Goal: Navigation & Orientation: Find specific page/section

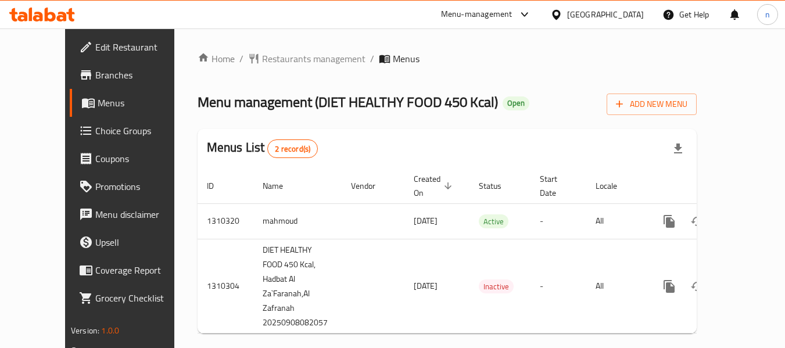
click at [523, 13] on icon at bounding box center [523, 14] width 7 height 5
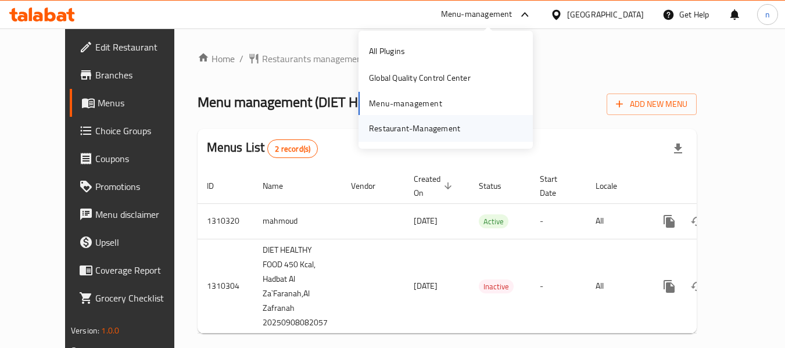
click at [385, 127] on div "Restaurant-Management" at bounding box center [414, 128] width 91 height 13
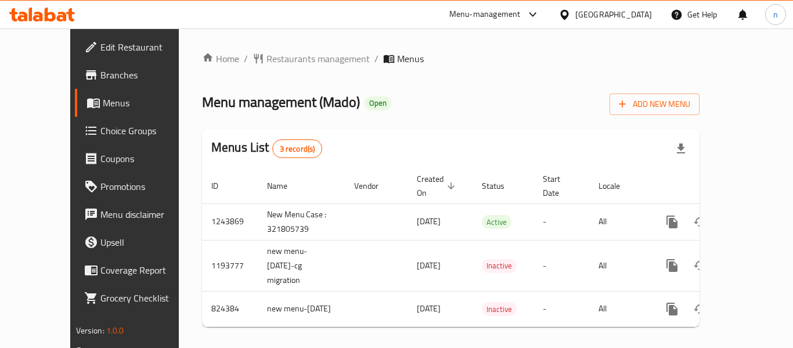
click at [103, 103] on span "Menus" at bounding box center [148, 103] width 91 height 14
click at [531, 16] on icon at bounding box center [533, 15] width 14 height 14
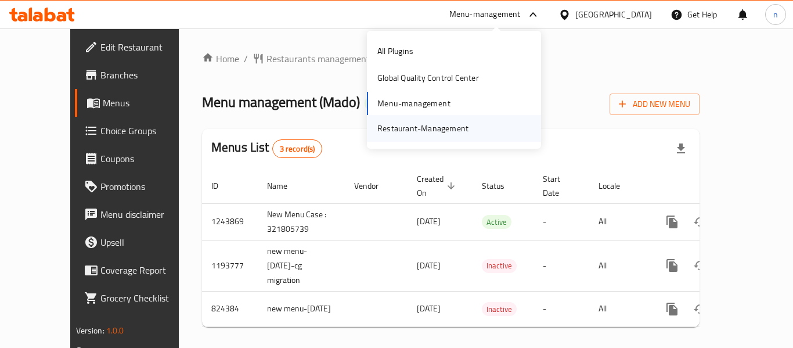
click at [438, 126] on div "Restaurant-Management" at bounding box center [423, 128] width 91 height 13
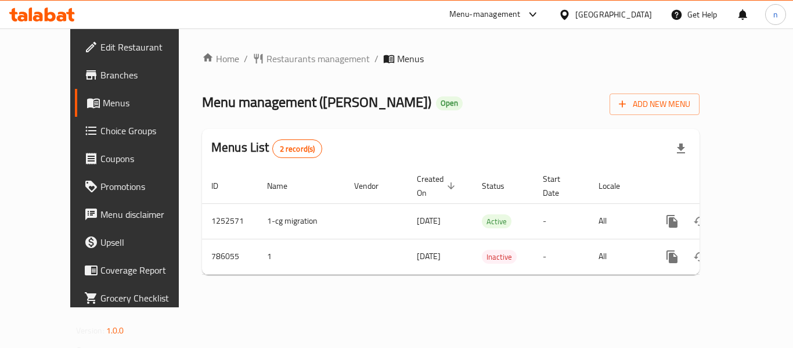
click at [540, 15] on icon at bounding box center [533, 15] width 14 height 14
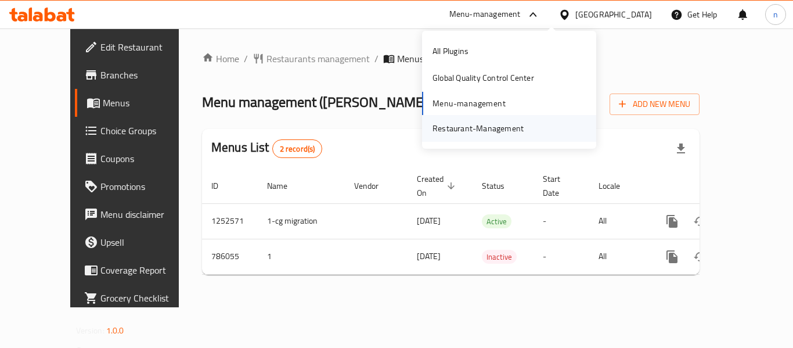
click at [475, 124] on div "Restaurant-Management" at bounding box center [478, 128] width 91 height 13
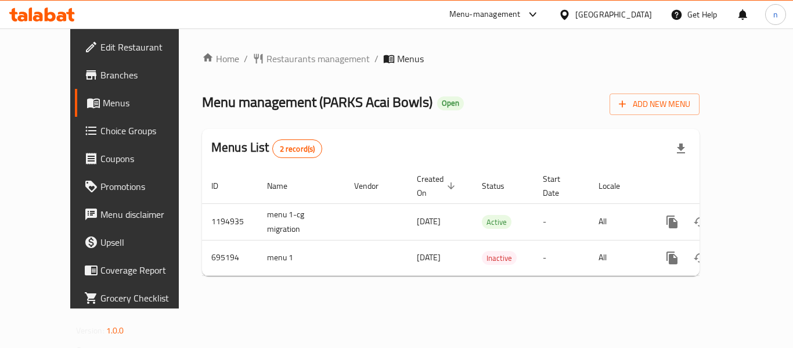
click at [531, 13] on icon at bounding box center [532, 14] width 7 height 5
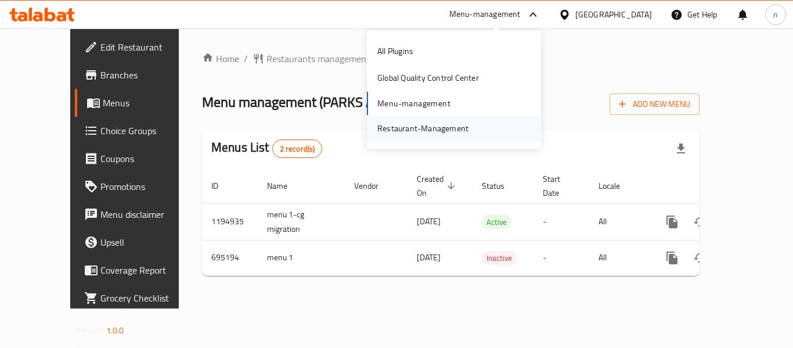
click at [436, 124] on div "Restaurant-Management" at bounding box center [423, 128] width 91 height 13
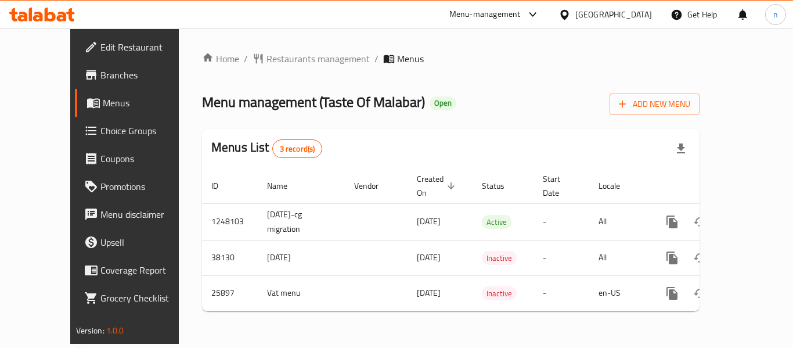
click at [530, 15] on icon at bounding box center [533, 15] width 14 height 14
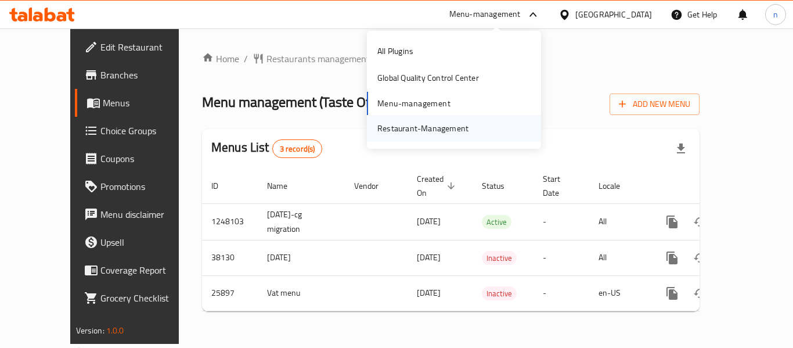
click at [443, 124] on div "Restaurant-Management" at bounding box center [423, 128] width 91 height 13
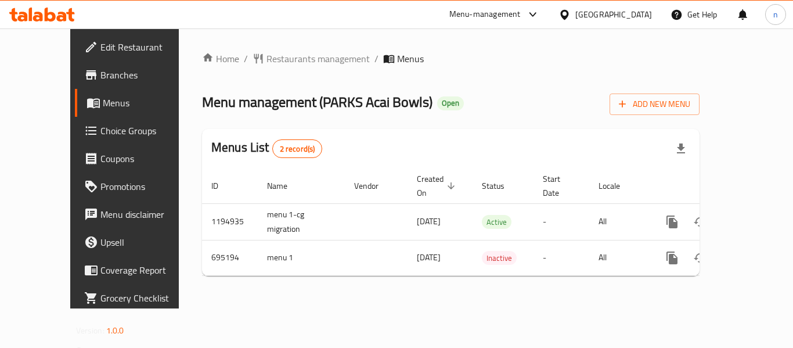
click at [567, 13] on icon at bounding box center [565, 15] width 12 height 12
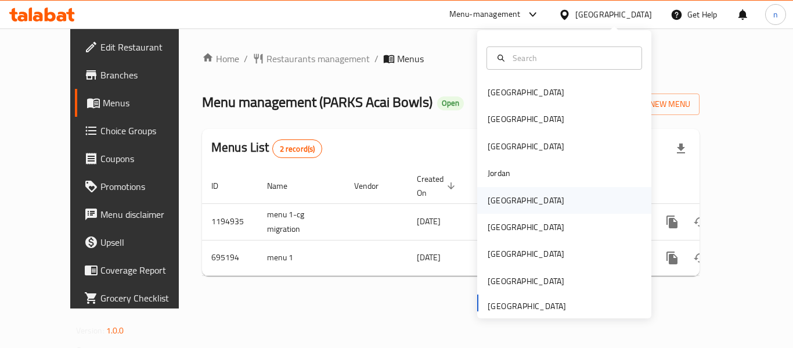
click at [492, 199] on div "Kuwait" at bounding box center [526, 200] width 77 height 13
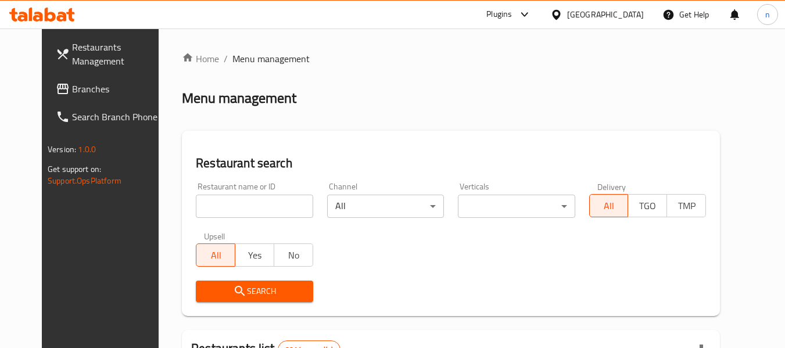
click at [72, 96] on span "Branches" at bounding box center [118, 89] width 92 height 14
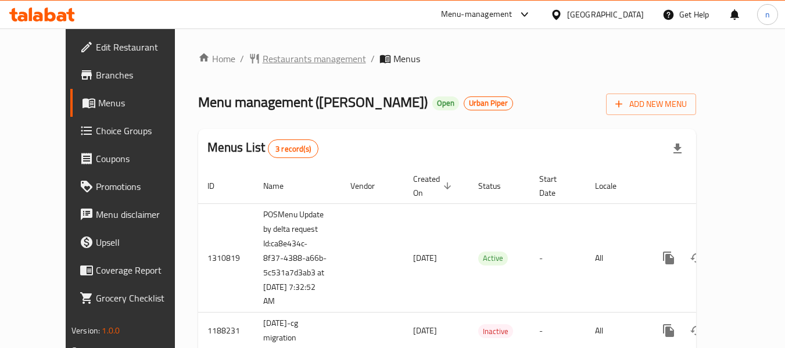
click at [297, 57] on span "Restaurants management" at bounding box center [314, 59] width 103 height 14
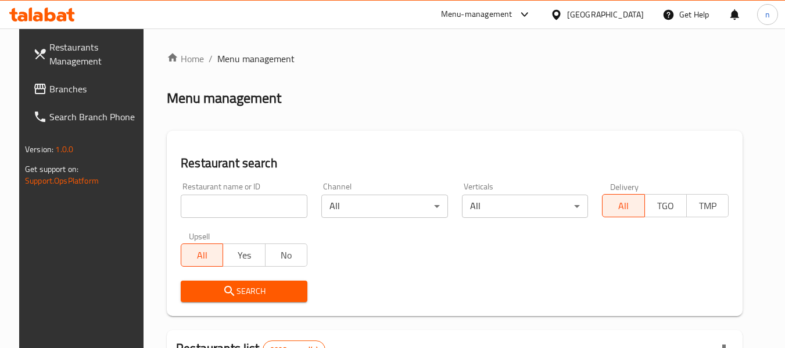
click at [191, 198] on input "search" at bounding box center [244, 206] width 127 height 23
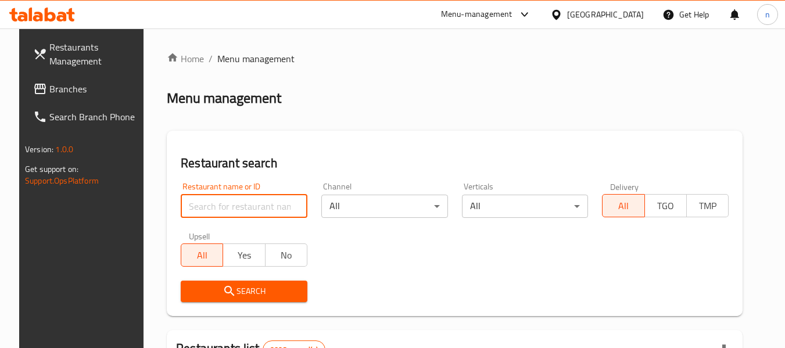
paste input "11297"
type input "11297"
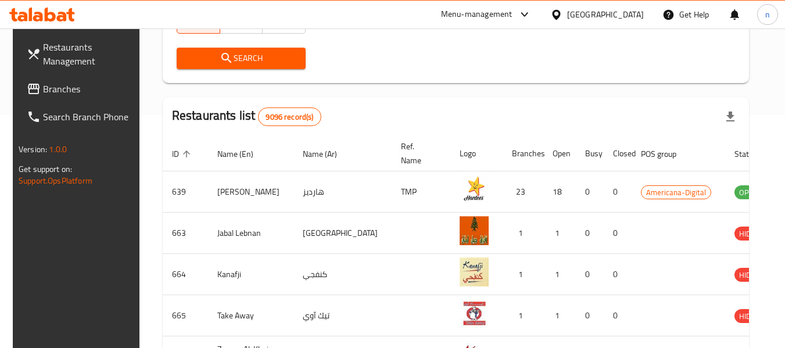
scroll to position [58, 0]
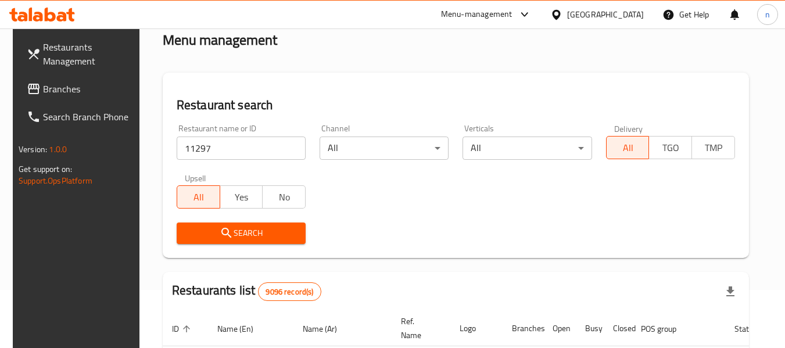
click at [229, 152] on input "11297" at bounding box center [241, 147] width 129 height 23
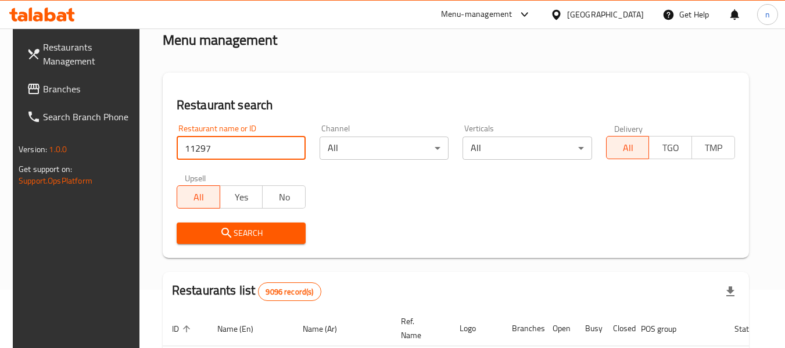
click button "Search" at bounding box center [241, 232] width 129 height 21
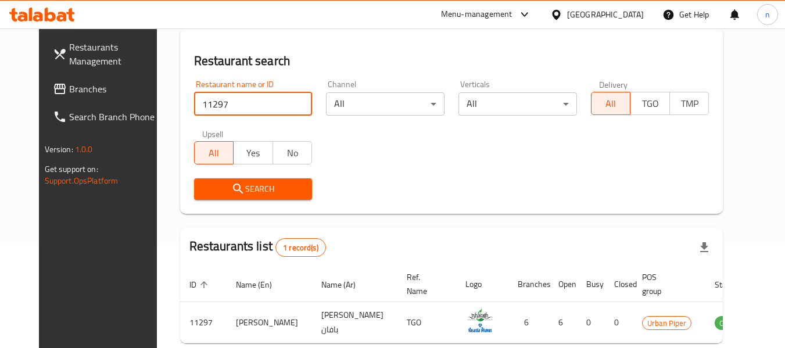
scroll to position [160, 0]
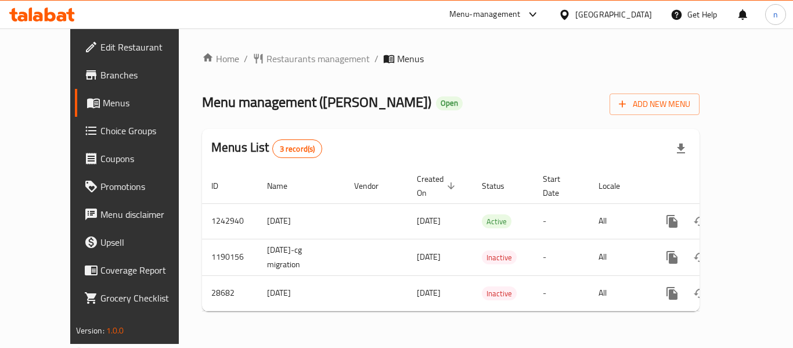
click at [540, 15] on icon at bounding box center [533, 15] width 14 height 14
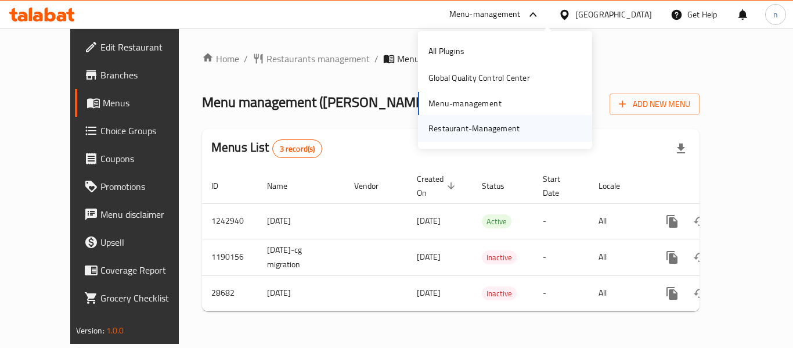
click at [456, 128] on div "Restaurant-Management" at bounding box center [474, 128] width 91 height 13
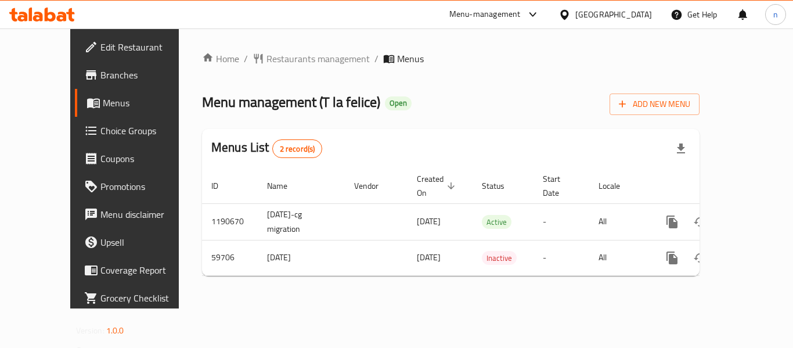
click at [540, 12] on icon at bounding box center [533, 15] width 14 height 14
click at [476, 123] on div "Restaurant-Management" at bounding box center [474, 128] width 91 height 13
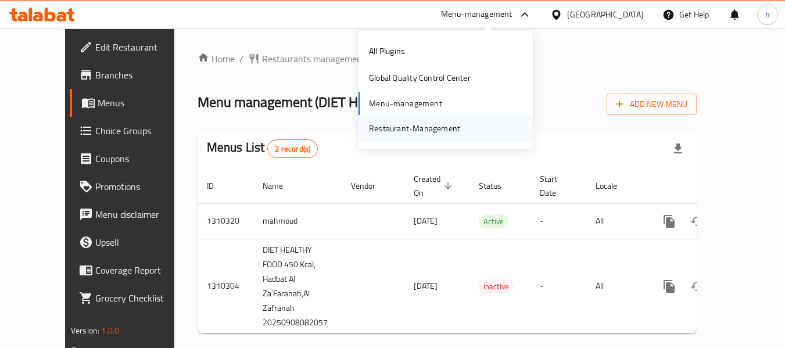
click at [427, 130] on div "Restaurant-Management" at bounding box center [414, 128] width 91 height 13
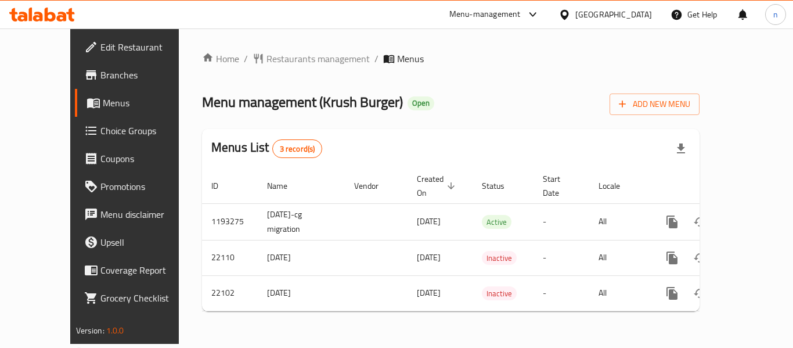
click at [527, 13] on icon at bounding box center [533, 15] width 14 height 14
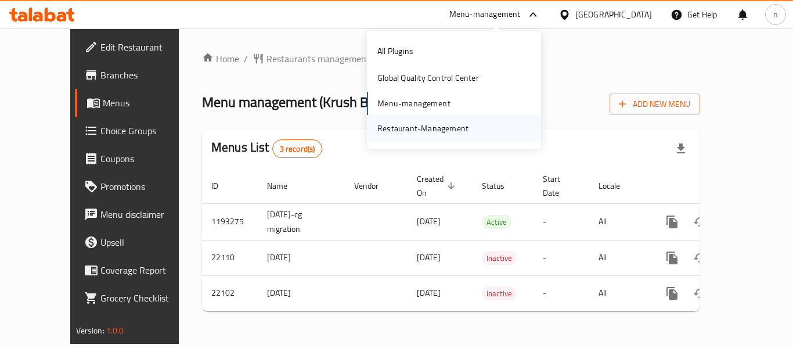
click at [403, 125] on div "Restaurant-Management" at bounding box center [423, 128] width 91 height 13
